Goal: Transaction & Acquisition: Purchase product/service

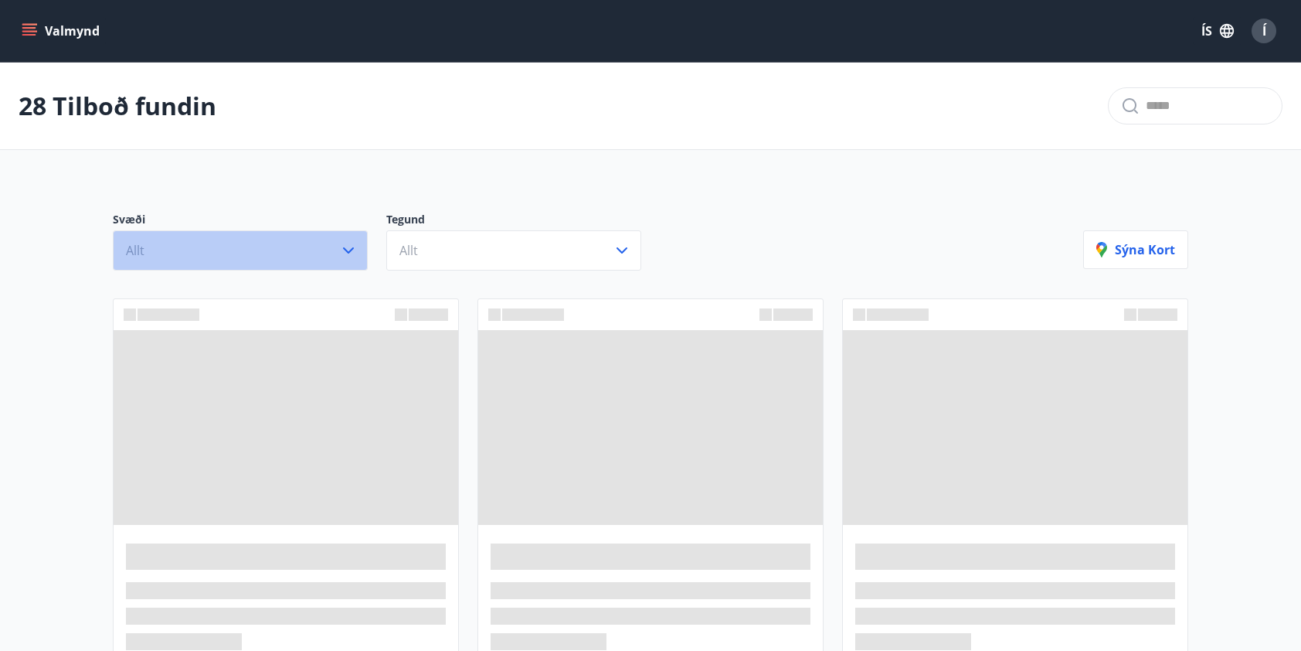
click at [229, 246] on button "Allt" at bounding box center [240, 250] width 255 height 40
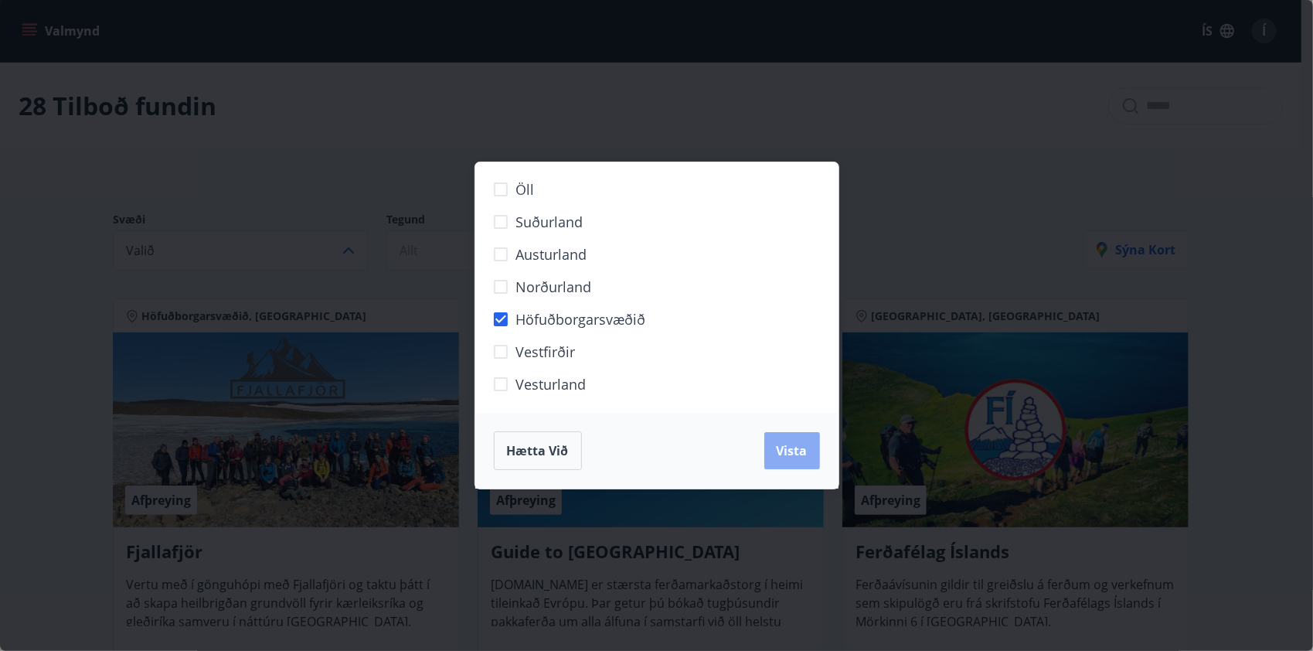
click at [787, 449] on span "Vista" at bounding box center [792, 450] width 31 height 17
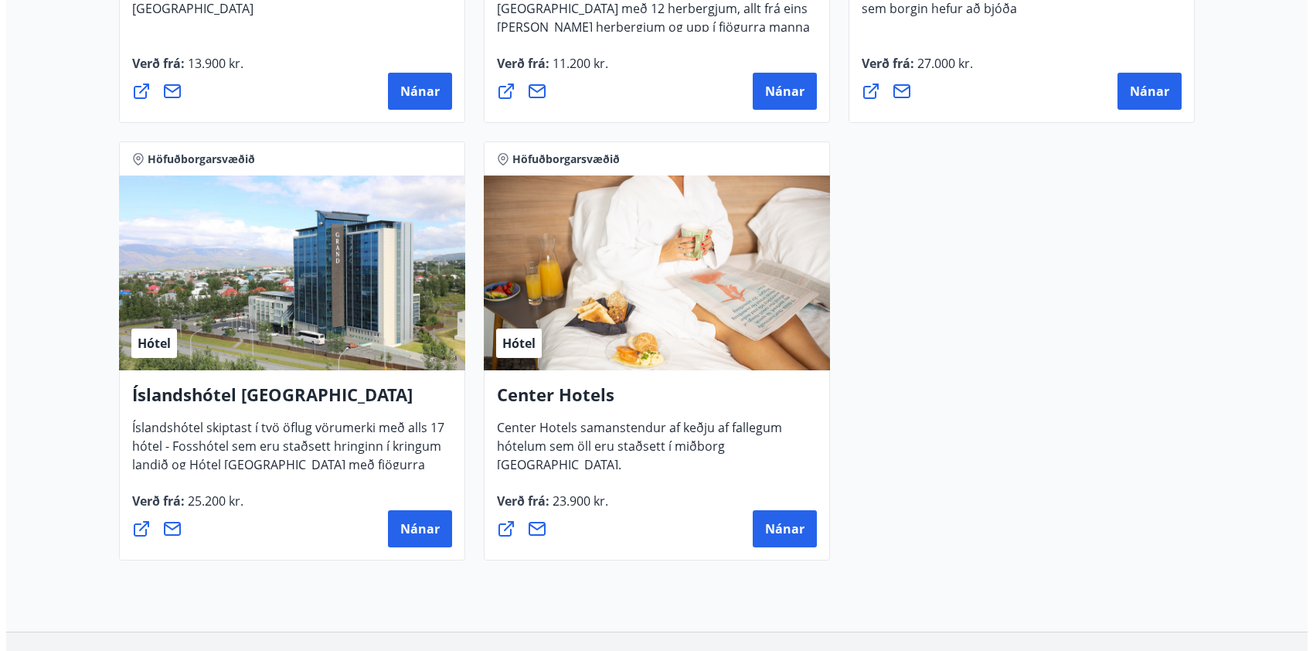
scroll to position [1546, 0]
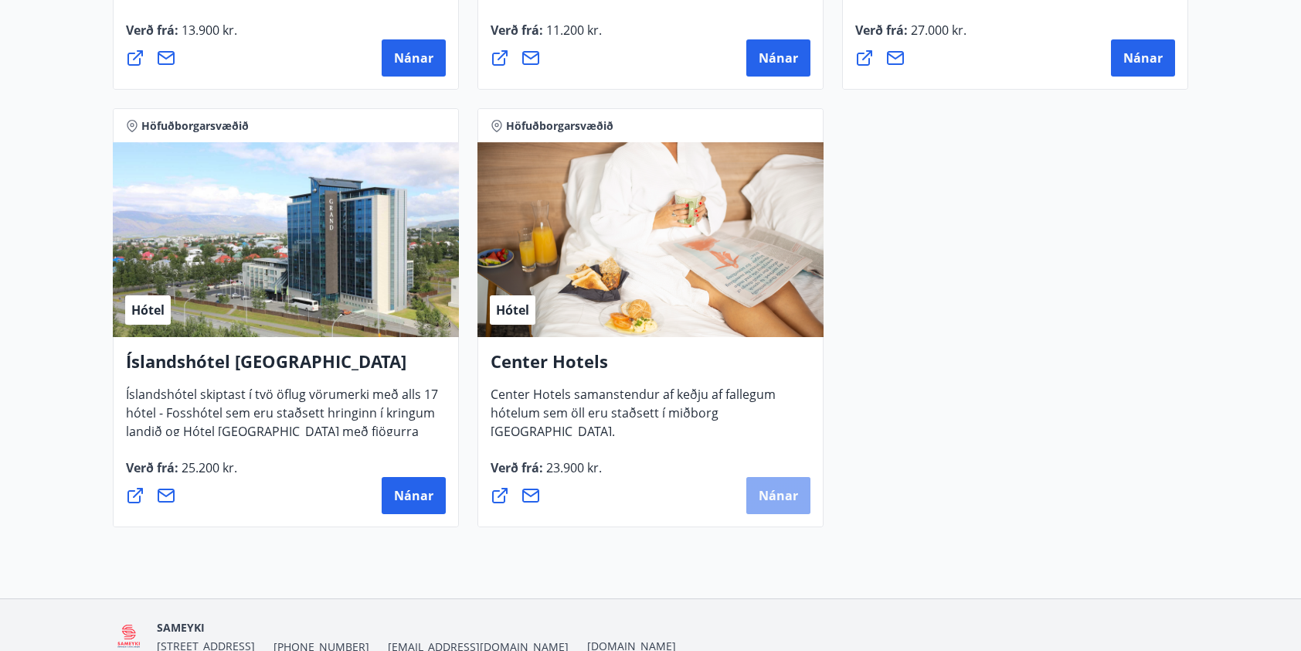
click at [769, 495] on span "Nánar" at bounding box center [778, 495] width 39 height 17
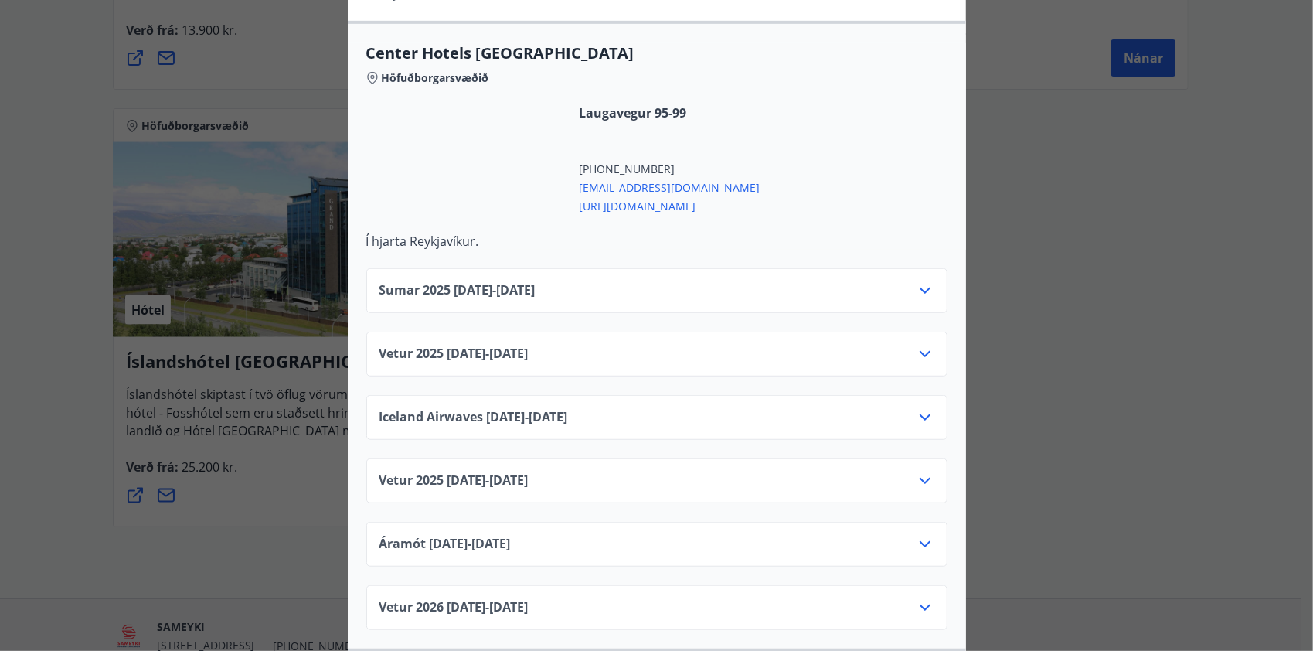
scroll to position [541, 0]
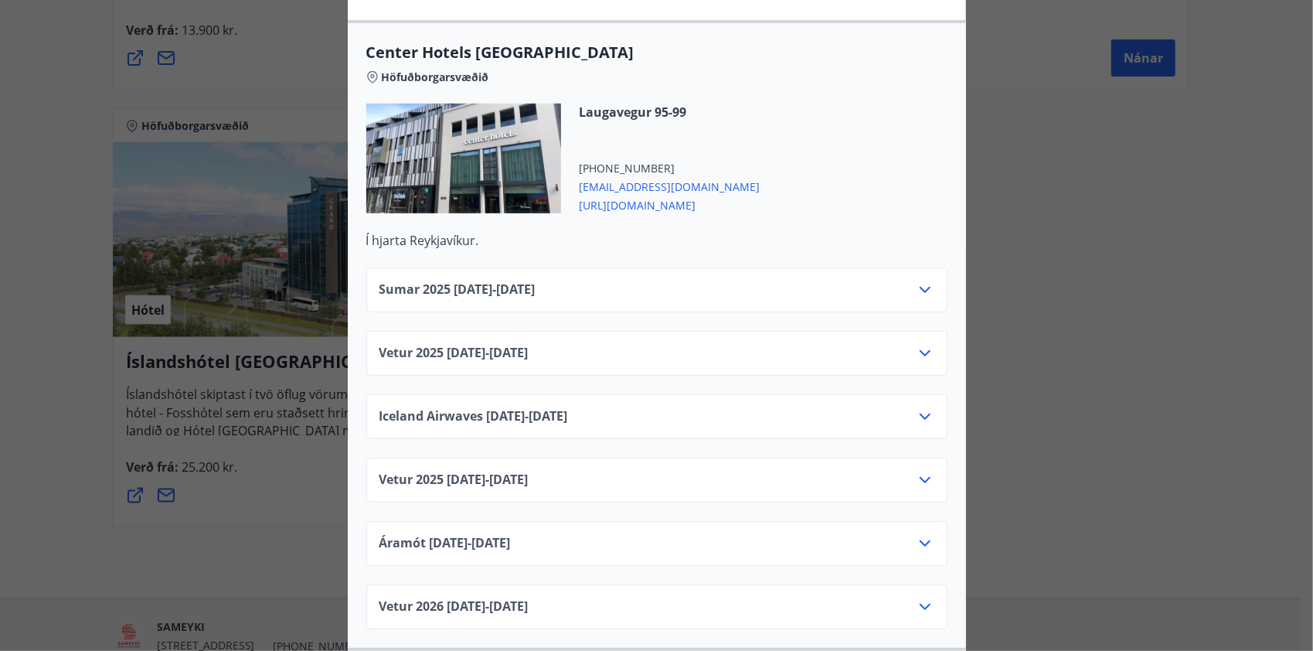
click at [916, 344] on icon at bounding box center [925, 353] width 19 height 19
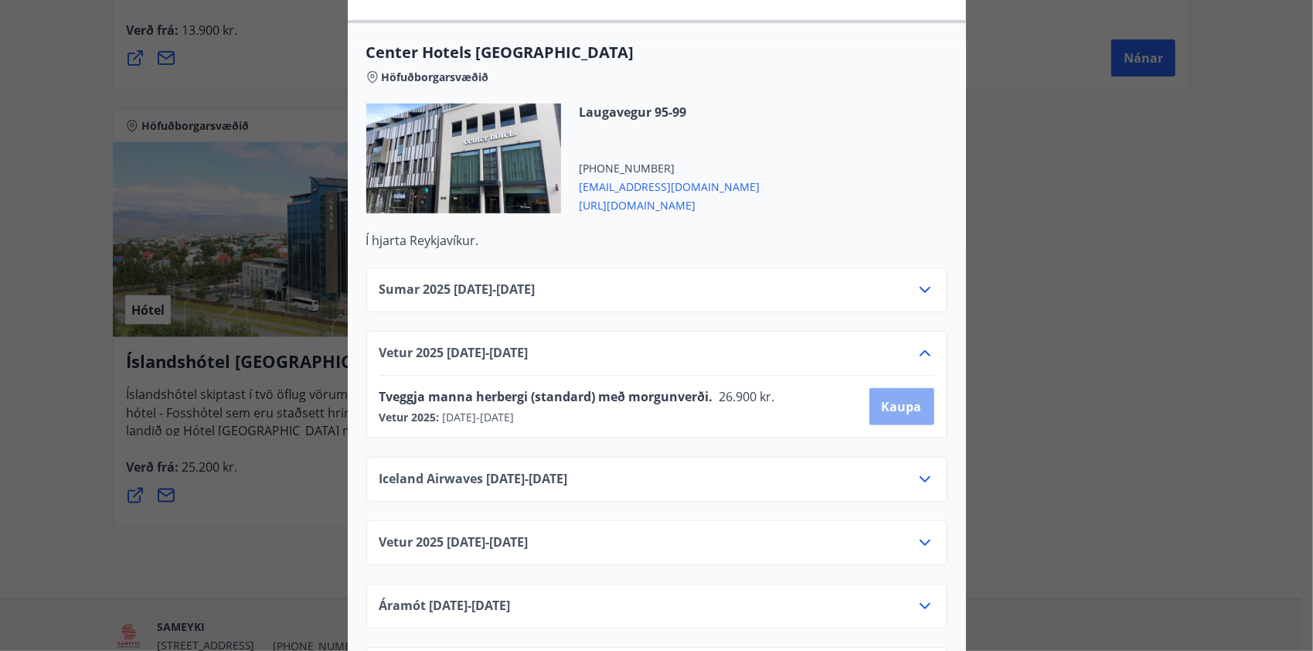
click at [895, 398] on span "Kaupa" at bounding box center [902, 406] width 40 height 17
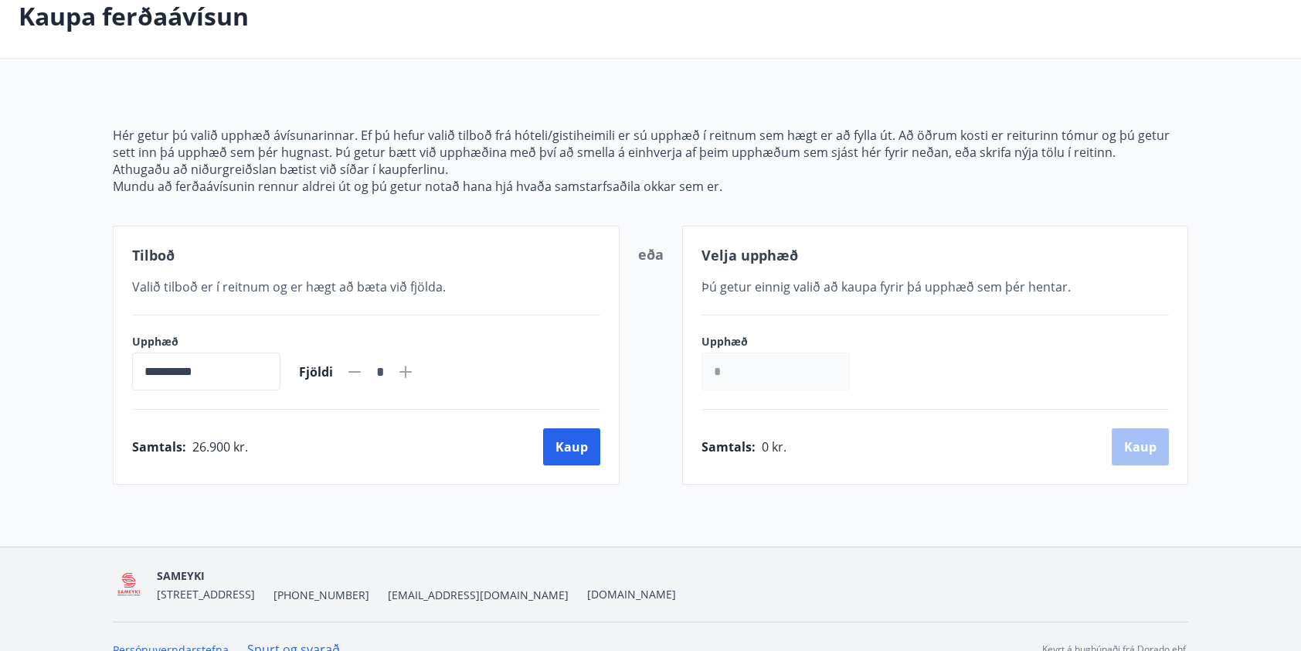
scroll to position [111, 0]
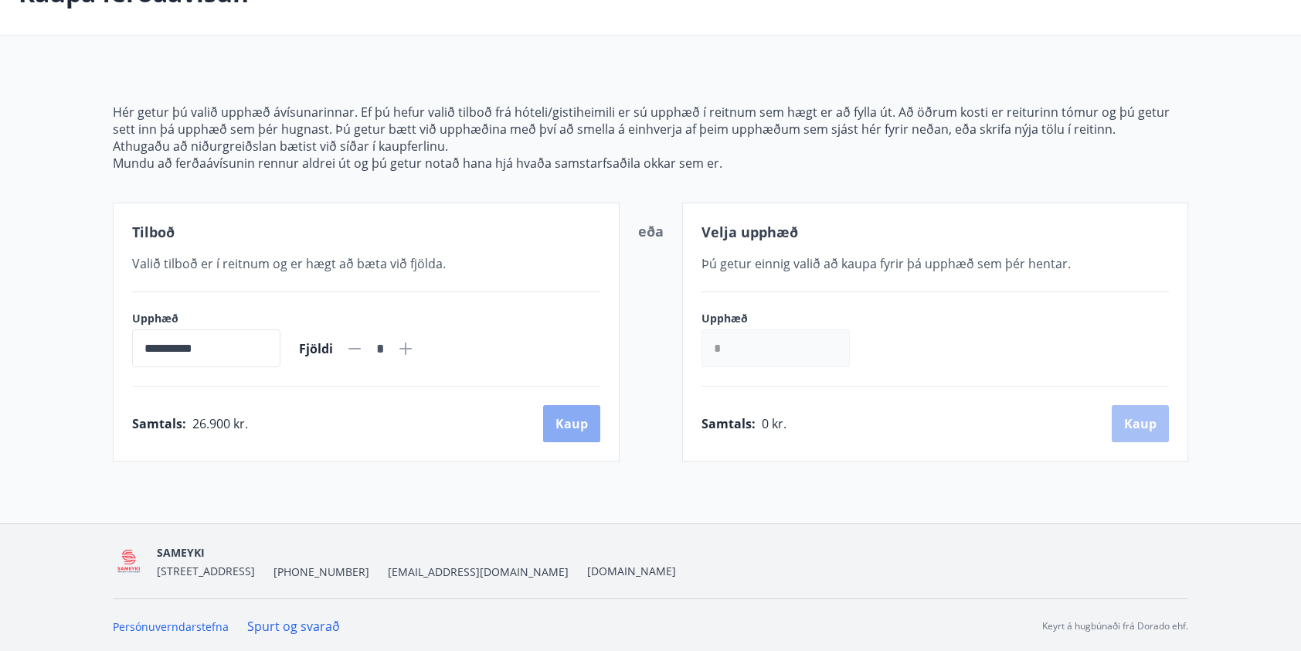
click at [560, 425] on button "Kaup" at bounding box center [571, 423] width 57 height 37
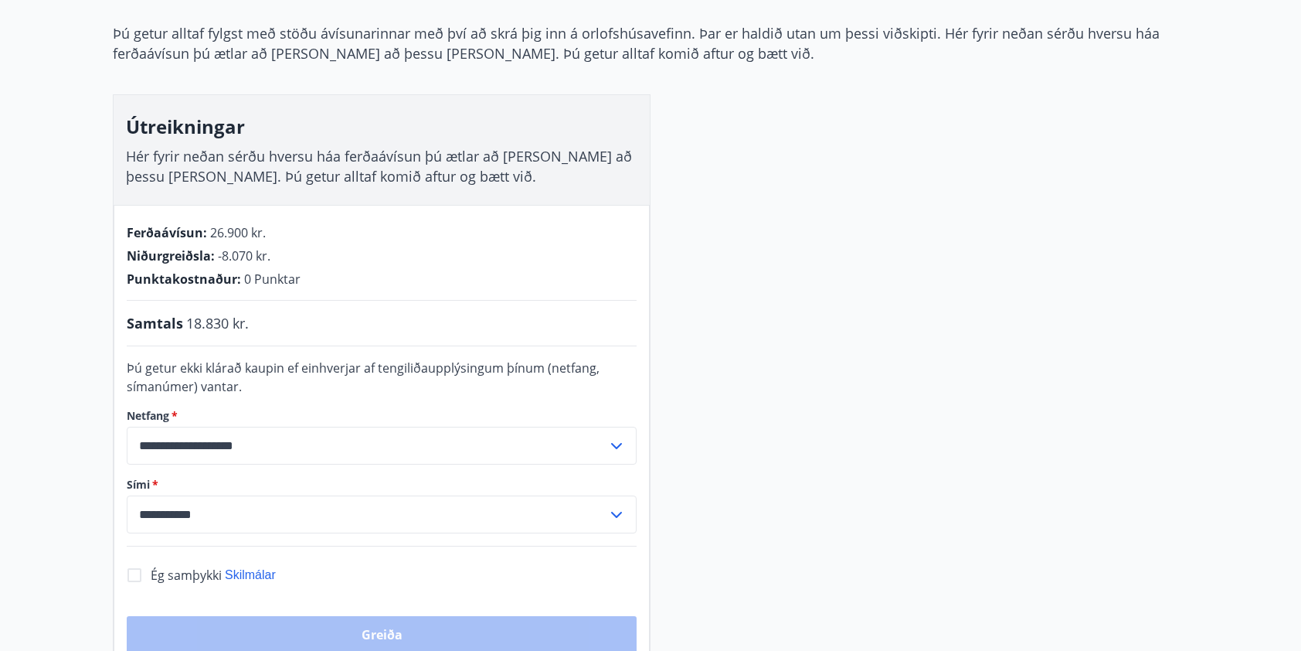
scroll to position [189, 0]
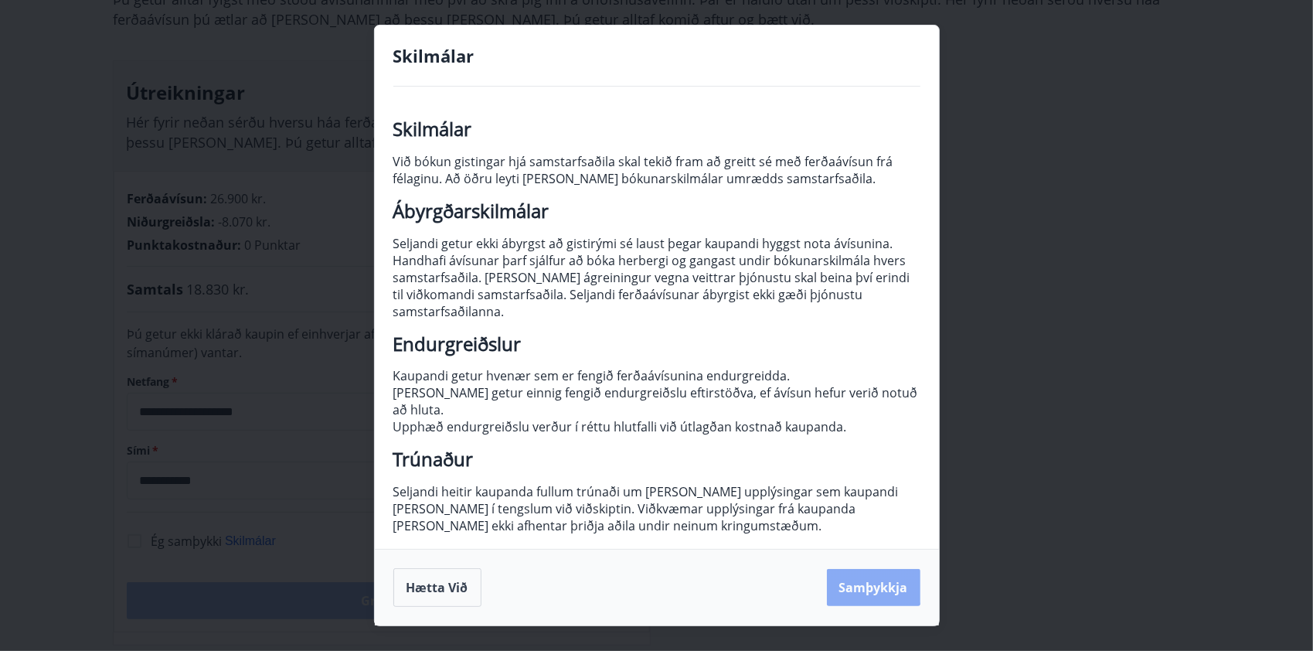
click at [861, 586] on button "Samþykkja" at bounding box center [874, 587] width 94 height 37
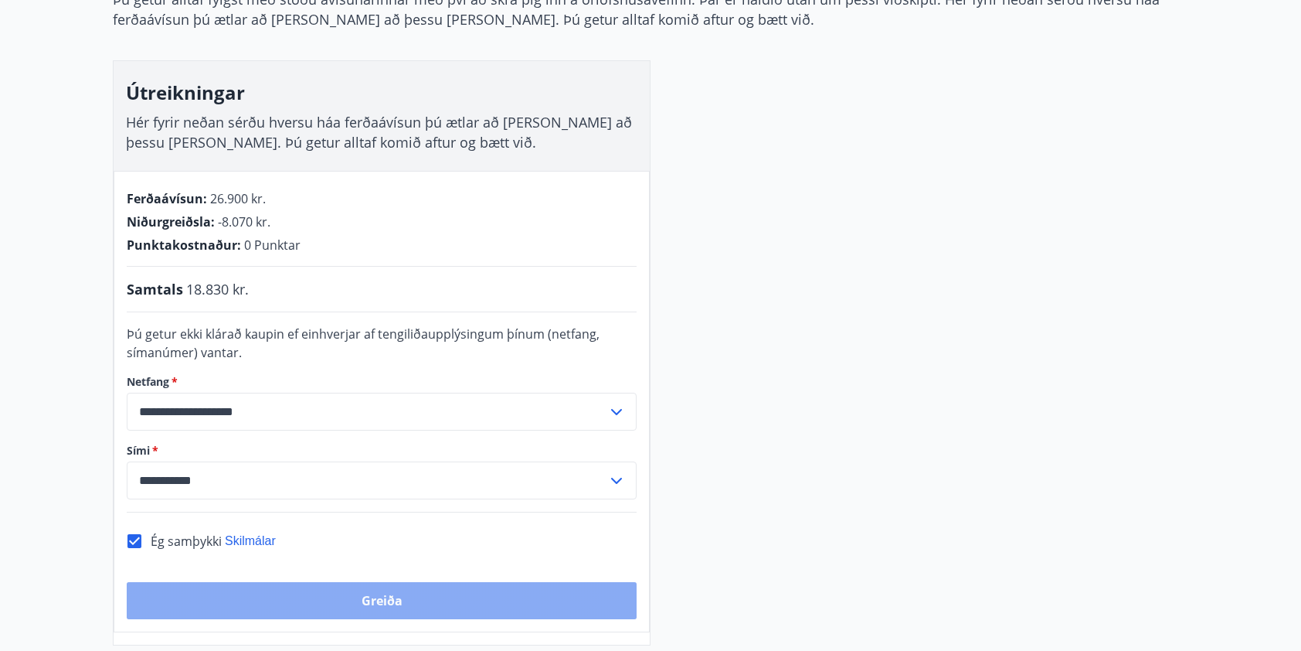
click at [367, 596] on button "Greiða" at bounding box center [382, 600] width 510 height 37
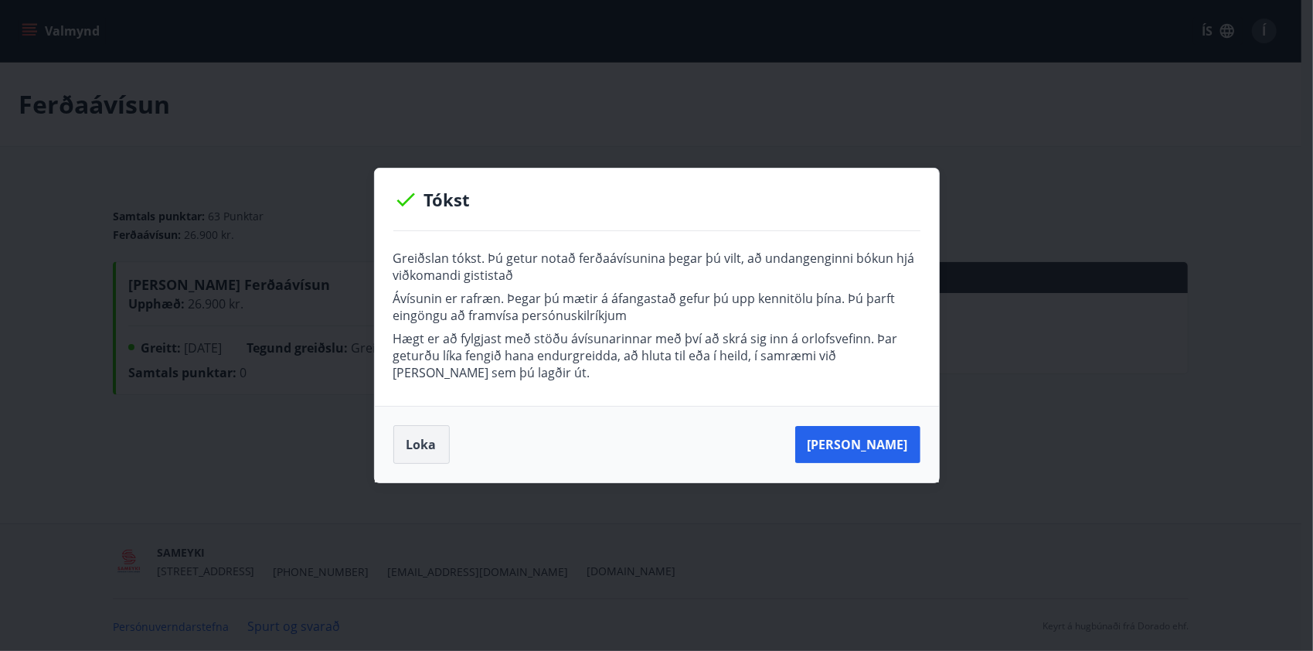
click at [413, 444] on button "Loka" at bounding box center [421, 444] width 56 height 39
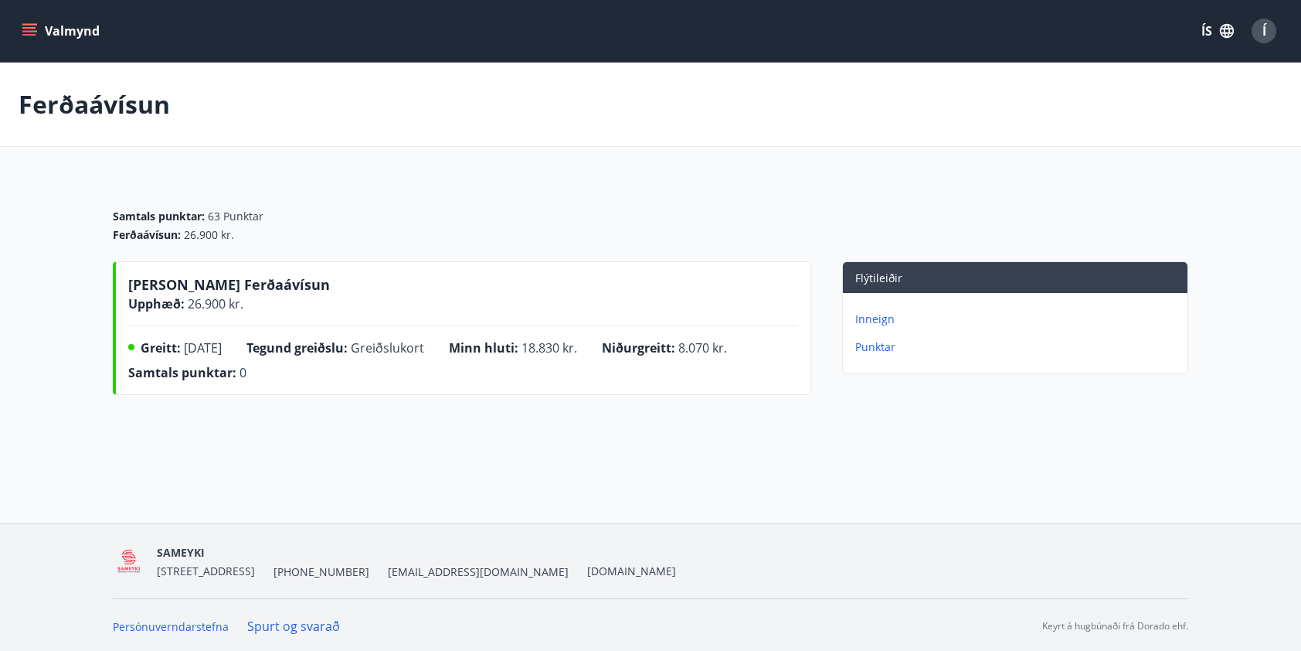
scroll to position [2, 0]
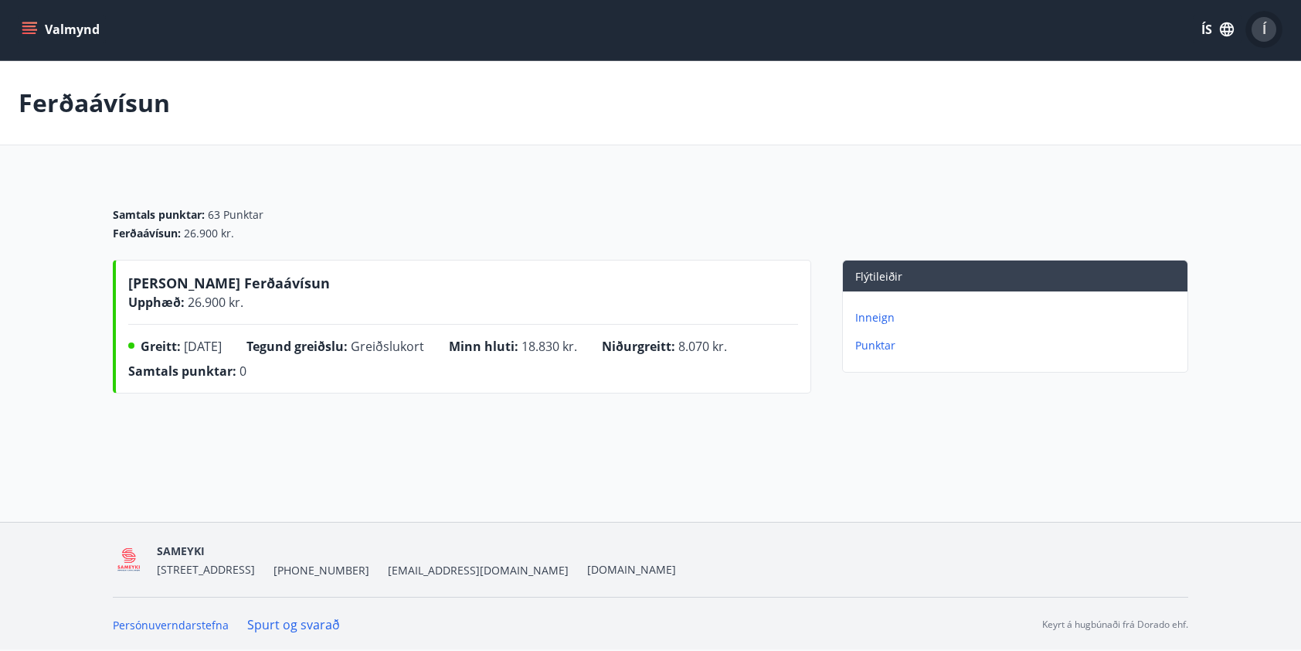
click at [1266, 36] on span "Í" at bounding box center [1265, 29] width 4 height 17
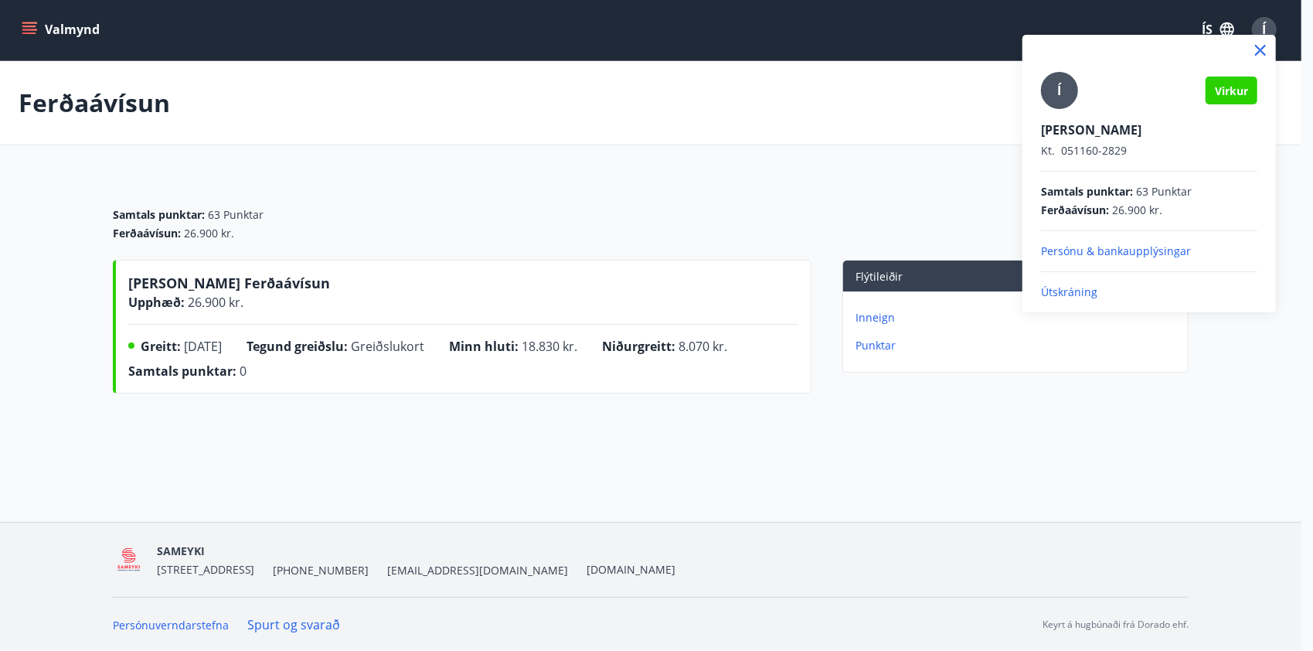
click at [915, 122] on div at bounding box center [656, 325] width 1313 height 651
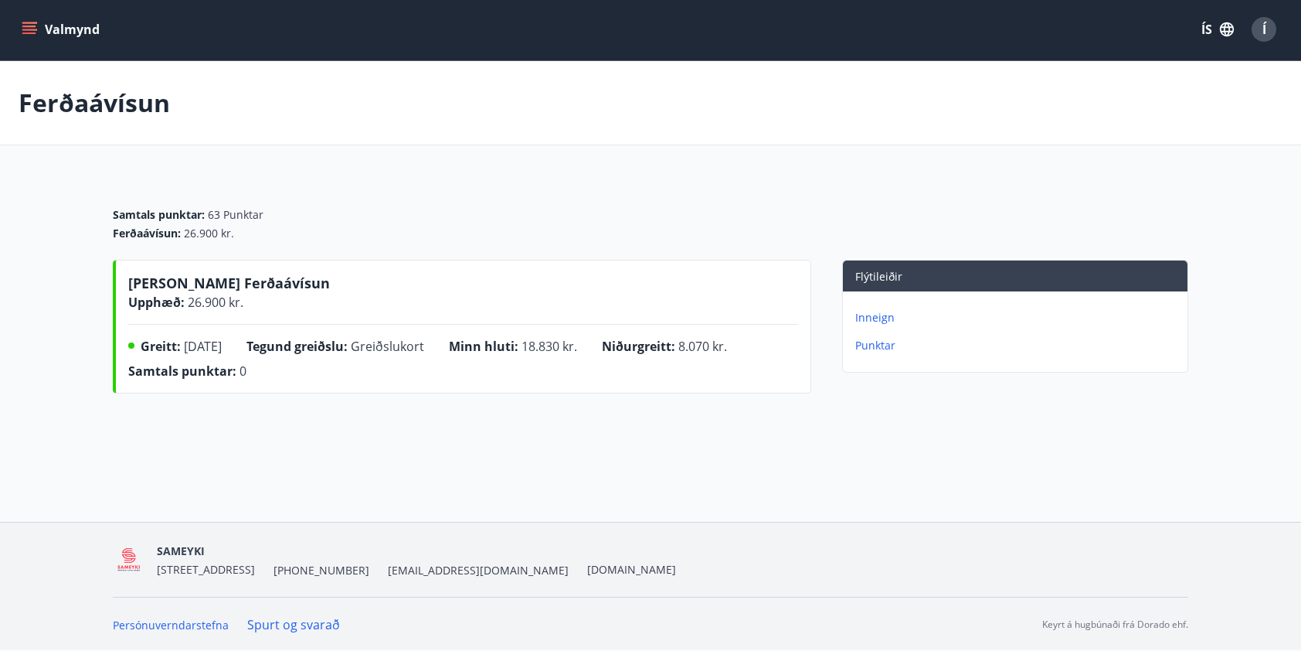
click at [19, 29] on button "Valmynd" at bounding box center [62, 29] width 87 height 28
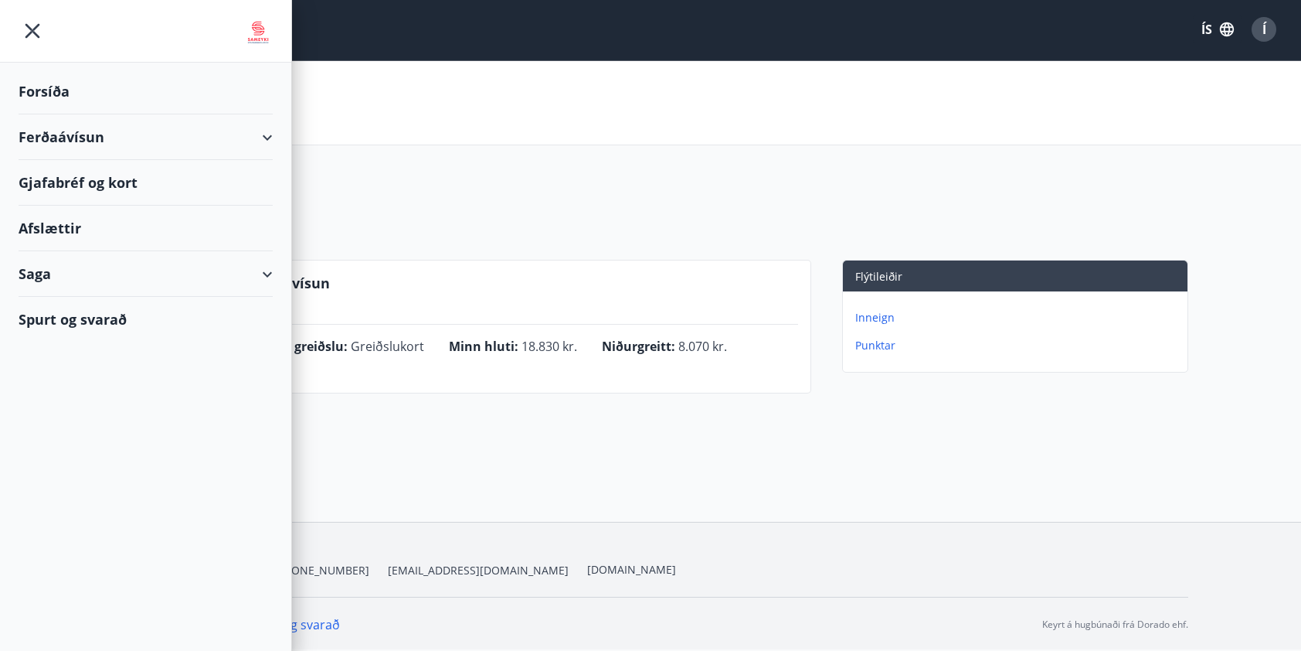
click at [269, 136] on div "Ferðaávísun" at bounding box center [146, 137] width 254 height 46
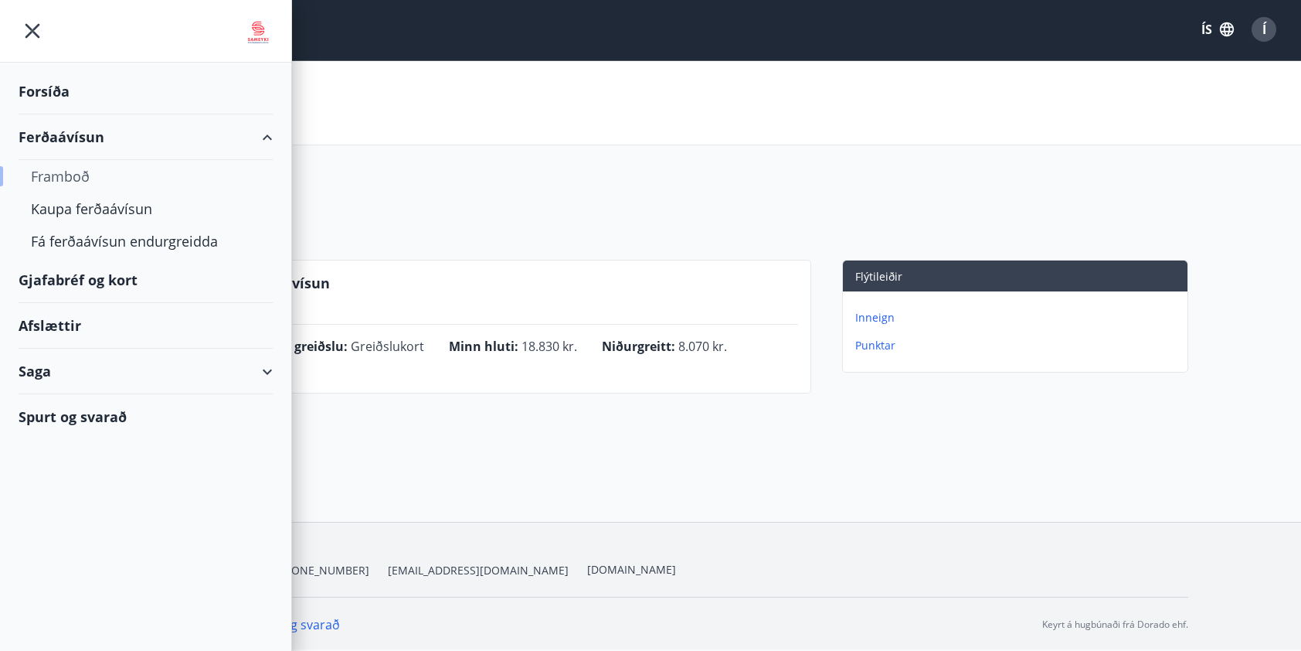
click at [63, 176] on div "Framboð" at bounding box center [146, 176] width 230 height 32
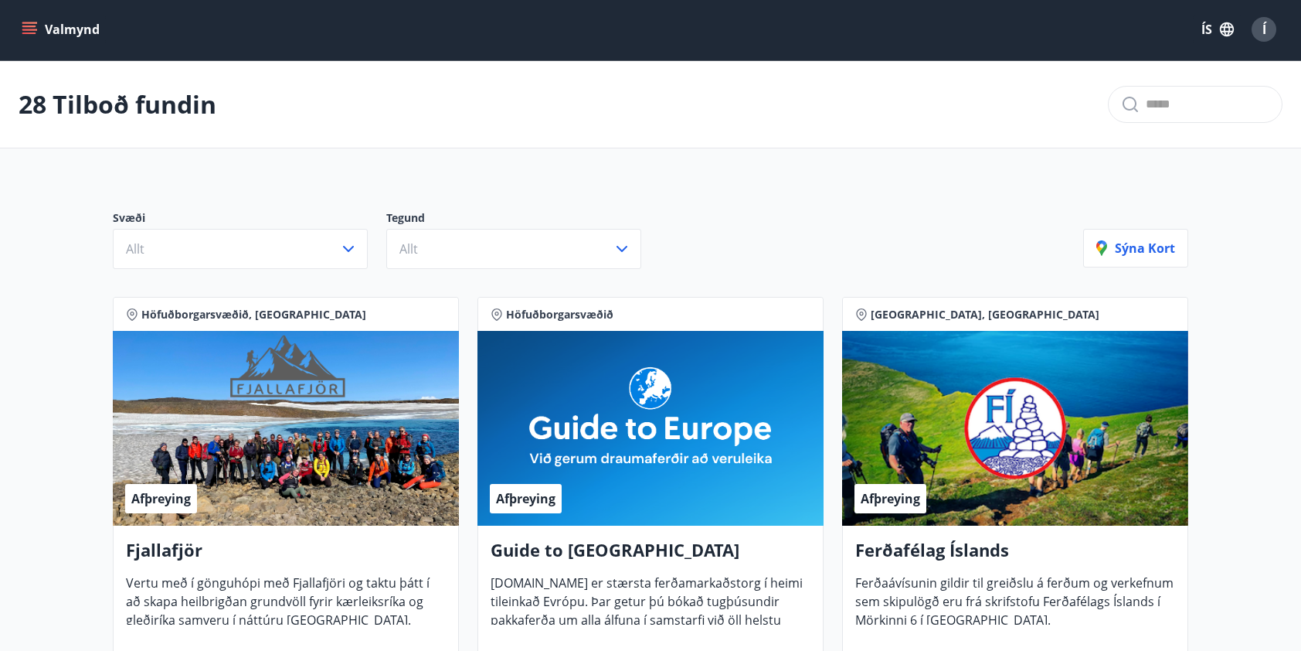
click at [29, 31] on icon "menu" at bounding box center [29, 29] width 15 height 15
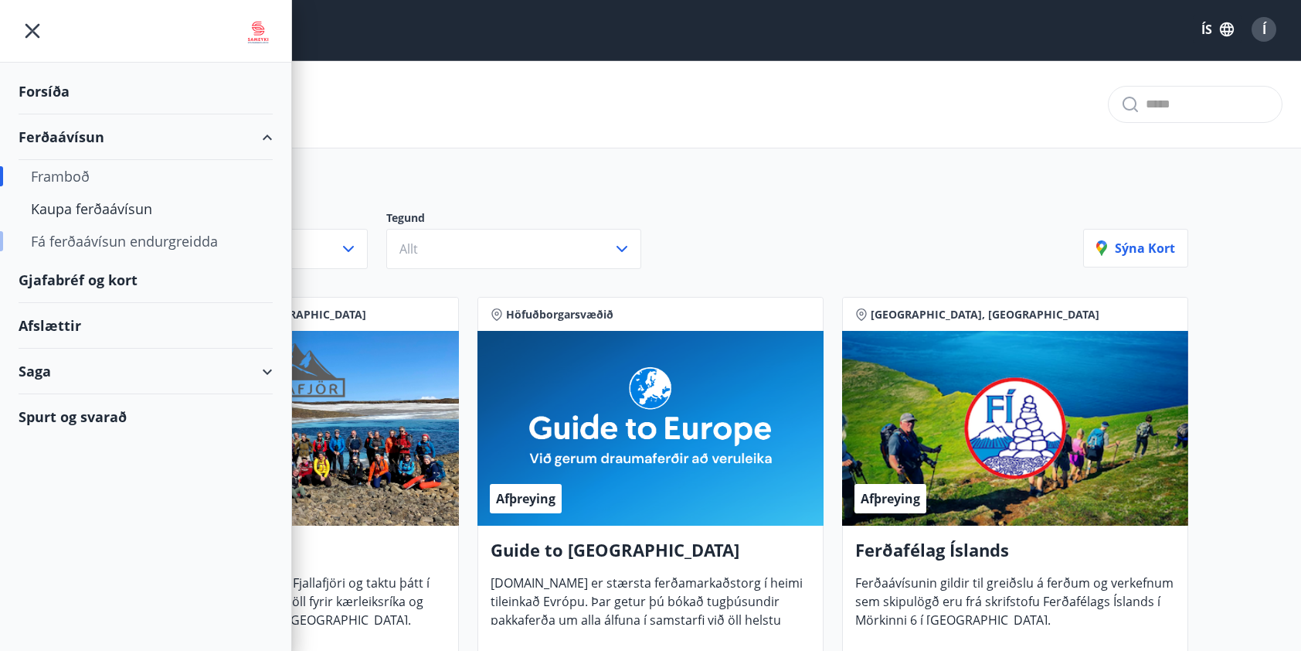
click at [77, 244] on div "Fá ferðaávísun endurgreidda" at bounding box center [146, 241] width 230 height 32
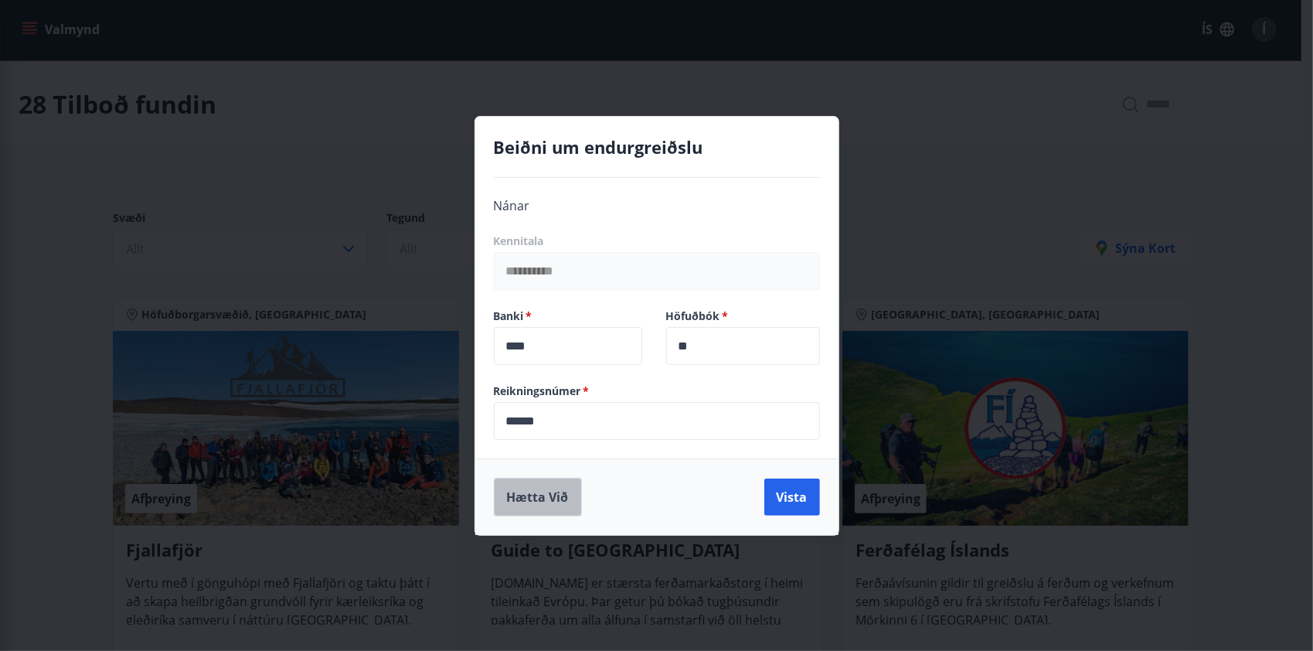
click at [547, 501] on button "Hætta við" at bounding box center [538, 497] width 88 height 39
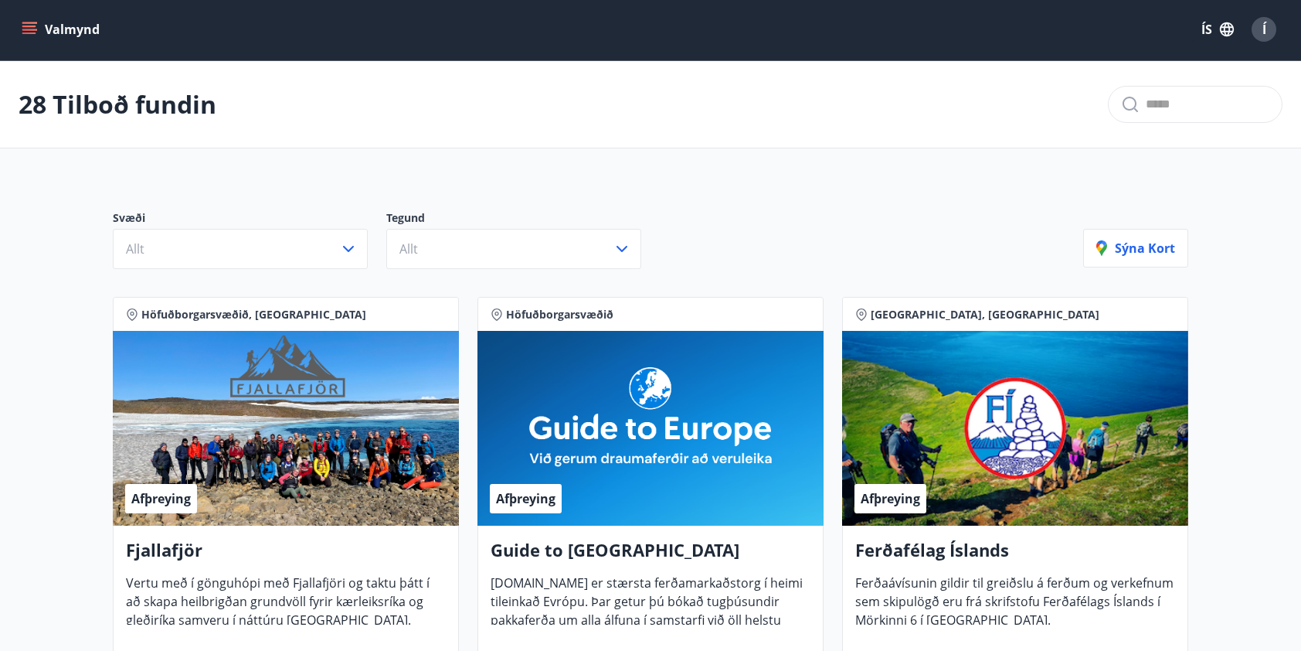
click at [28, 36] on button "Valmynd" at bounding box center [62, 29] width 87 height 28
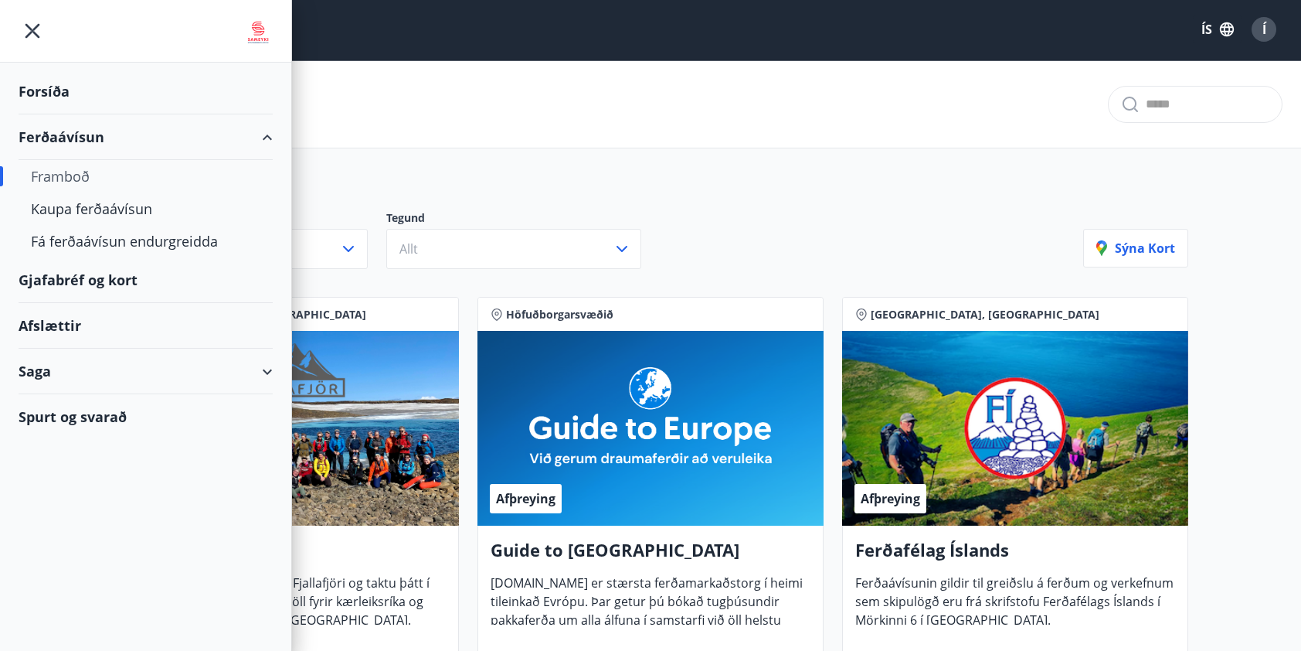
click at [71, 275] on div "Gjafabréf og kort" at bounding box center [146, 280] width 254 height 46
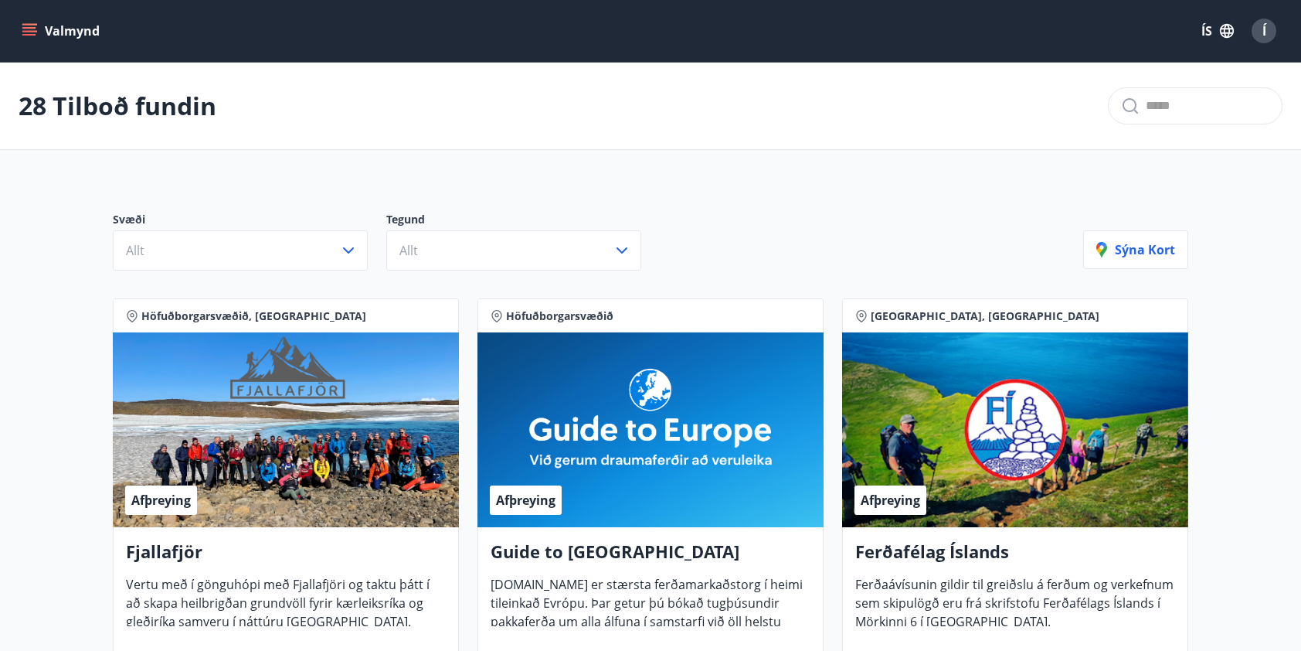
click at [31, 26] on icon "menu" at bounding box center [29, 30] width 15 height 15
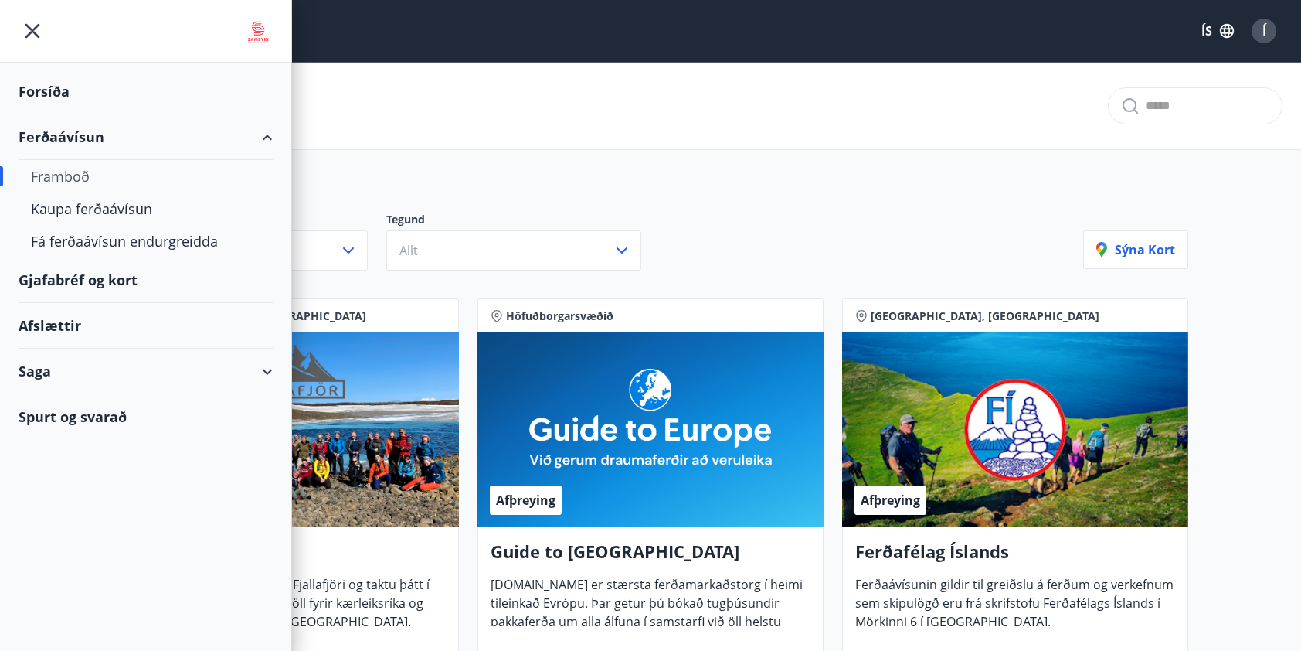
click at [1263, 29] on span "Í" at bounding box center [1265, 30] width 4 height 17
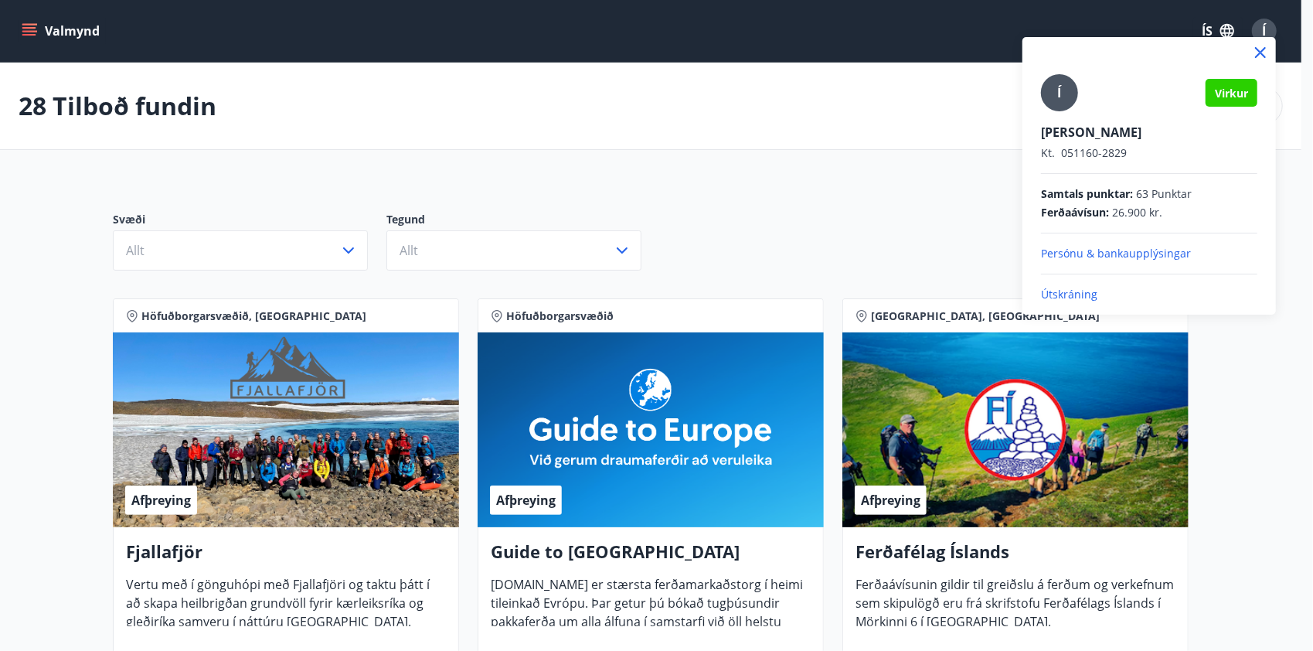
click at [1073, 288] on p "Útskráning" at bounding box center [1149, 294] width 216 height 15
